Goal: Browse casually

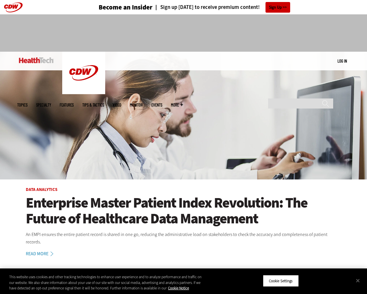
click at [364, 147] on img at bounding box center [183, 116] width 367 height 128
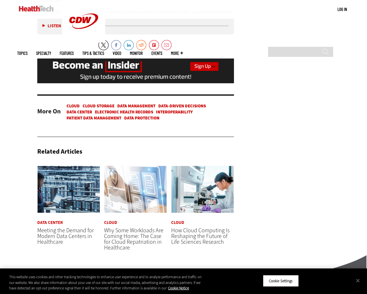
scroll to position [1424, 0]
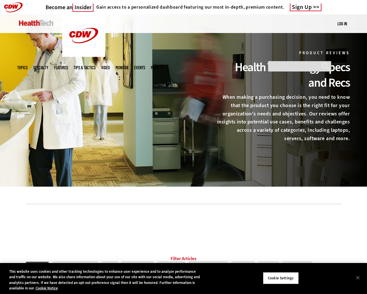
click at [364, 147] on div at bounding box center [183, 100] width 367 height 172
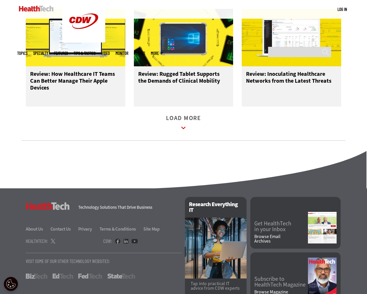
scroll to position [755, 0]
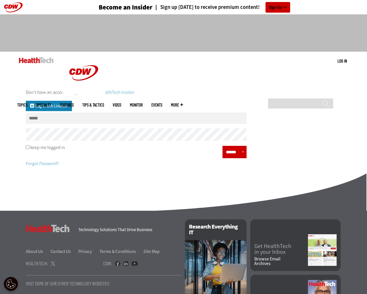
scroll to position [57, 0]
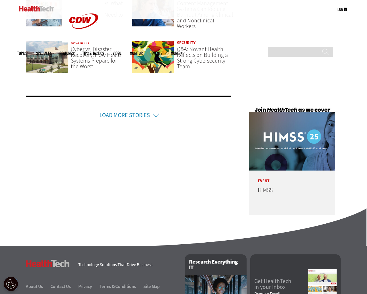
scroll to position [1374, 0]
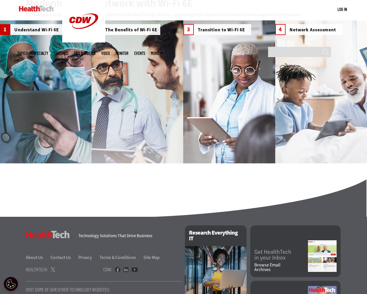
scroll to position [927, 0]
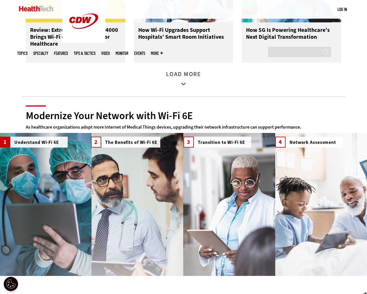
scroll to position [927, 0]
